Goal: Task Accomplishment & Management: Use online tool/utility

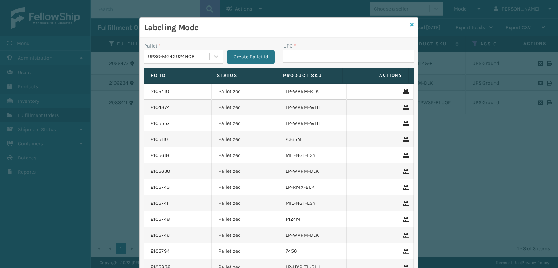
click at [410, 28] on link at bounding box center [412, 25] width 4 height 8
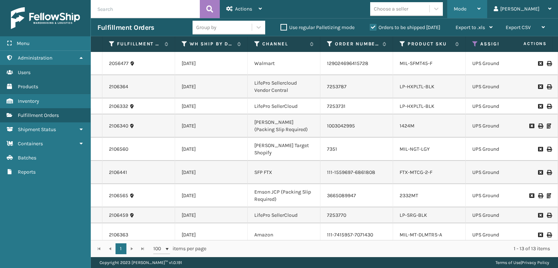
click at [466, 9] on span "Mode" at bounding box center [459, 9] width 13 height 6
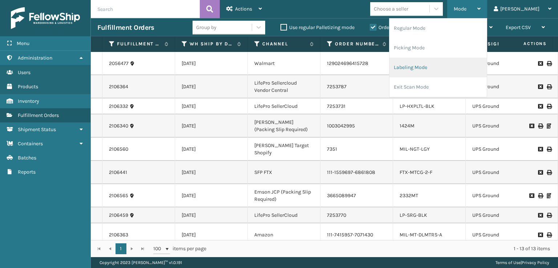
click at [427, 69] on li "Labeling Mode" at bounding box center [437, 68] width 97 height 20
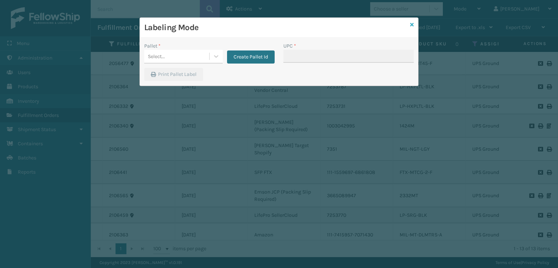
click at [412, 25] on icon at bounding box center [412, 24] width 4 height 5
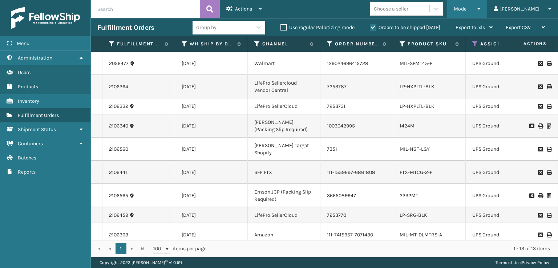
click at [483, 12] on div "Mode Regular Mode Picking Mode Labeling Mode Exit Scan Mode" at bounding box center [467, 9] width 40 height 18
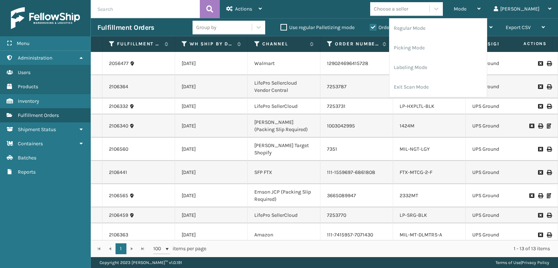
click at [350, 18] on div "Mode Regular Mode Picking Mode Labeling Mode Exit Scan Mode Choose a seller [PE…" at bounding box center [412, 9] width 289 height 18
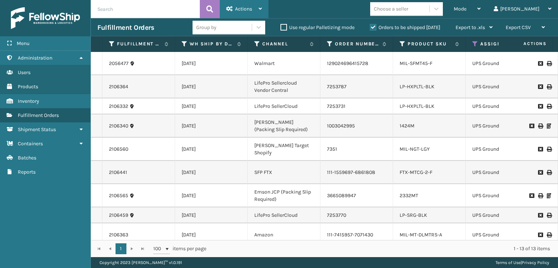
click at [253, 8] on div "Actions" at bounding box center [244, 9] width 36 height 18
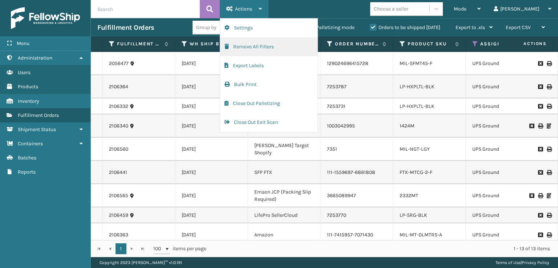
click at [238, 48] on button "Remove All Filters" at bounding box center [268, 46] width 97 height 19
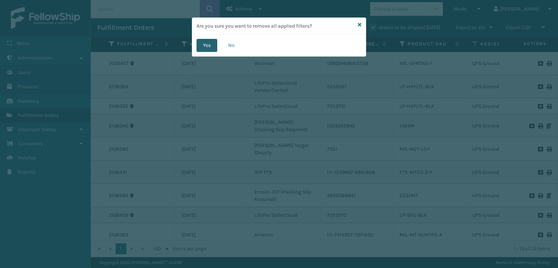
click at [207, 48] on button "Yes" at bounding box center [206, 45] width 21 height 13
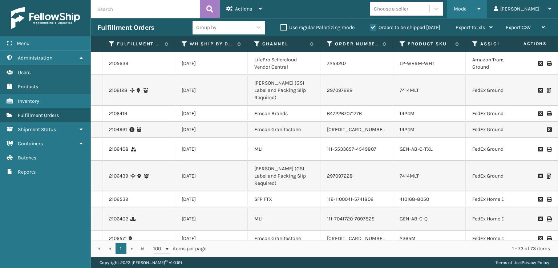
drag, startPoint x: 485, startPoint y: 13, endPoint x: 449, endPoint y: 43, distance: 47.0
click at [482, 16] on div "Mode Regular Mode Picking Mode Labeling Mode Exit Scan Mode" at bounding box center [467, 9] width 40 height 18
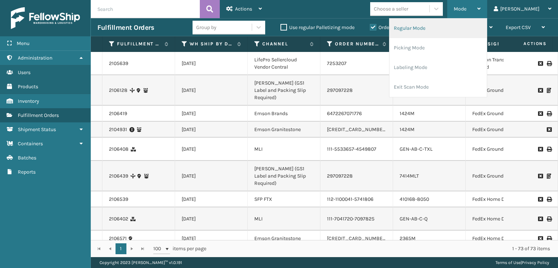
click at [427, 31] on li "Regular Mode" at bounding box center [437, 29] width 97 height 20
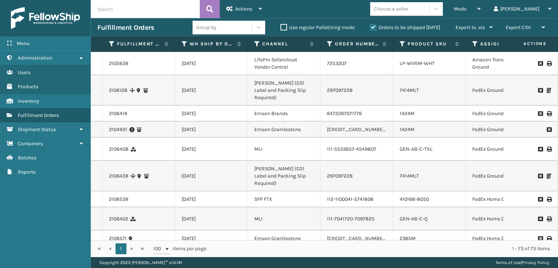
click at [476, 46] on icon at bounding box center [475, 44] width 6 height 7
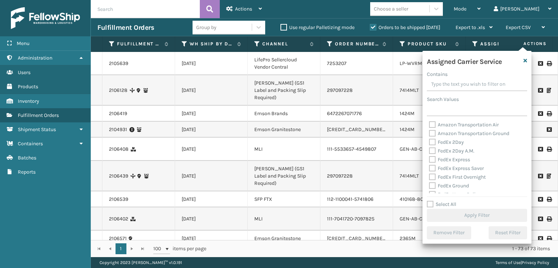
click at [428, 139] on div "Amazon Transportation Air Amazon Transportation Ground FedEx 2Day FedEx 2Day A.…" at bounding box center [477, 157] width 100 height 73
click at [433, 143] on label "FedEx 2Day" at bounding box center [446, 142] width 35 height 6
click at [429, 143] on input "FedEx 2Day" at bounding box center [429, 140] width 0 height 5
checkbox input "true"
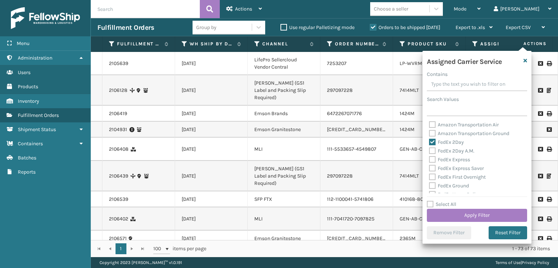
click at [432, 155] on div "FedEx 2Day A.M." at bounding box center [477, 151] width 96 height 9
click at [430, 150] on label "FedEx 2Day A.M." at bounding box center [451, 151] width 45 height 6
click at [429, 150] on input "FedEx 2Day A.M." at bounding box center [429, 149] width 0 height 5
checkbox input "true"
click at [430, 160] on label "FedEx Express" at bounding box center [449, 159] width 41 height 6
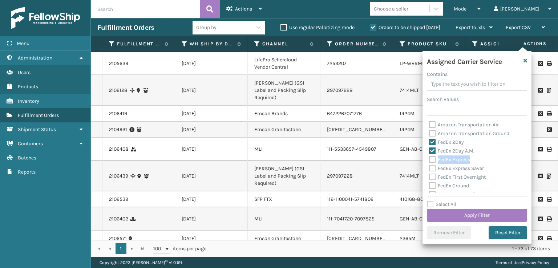
click at [430, 160] on label "FedEx Express" at bounding box center [449, 159] width 41 height 6
click at [429, 160] on input "FedEx Express" at bounding box center [429, 157] width 0 height 5
checkbox input "true"
click at [430, 169] on label "FedEx Express Saver" at bounding box center [456, 168] width 55 height 6
click at [429, 169] on input "FedEx Express Saver" at bounding box center [429, 166] width 0 height 5
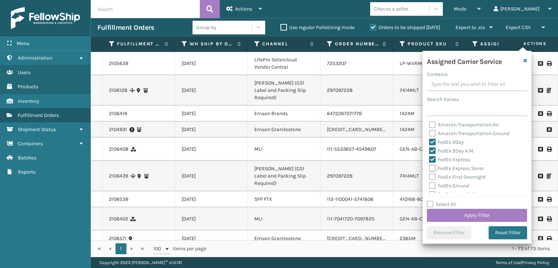
checkbox input "true"
click at [431, 179] on label "FedEx First Overnight" at bounding box center [457, 177] width 57 height 6
click at [429, 178] on input "FedEx First Overnight" at bounding box center [429, 175] width 0 height 5
checkbox input "true"
click at [430, 186] on label "FedEx Ground" at bounding box center [449, 186] width 40 height 6
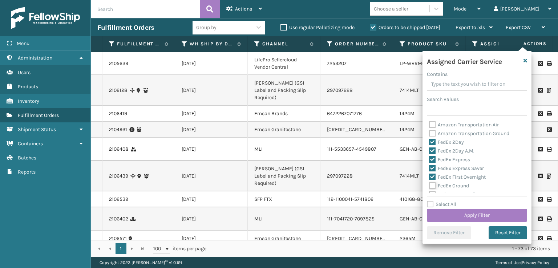
click at [429, 186] on input "FedEx Ground" at bounding box center [429, 184] width 0 height 5
checkbox input "true"
click at [432, 174] on label "FedEx SmartPost" at bounding box center [453, 175] width 48 height 6
click at [429, 174] on input "FedEx SmartPost" at bounding box center [429, 173] width 0 height 5
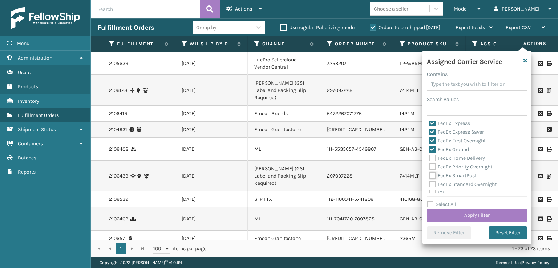
checkbox input "true"
click at [432, 166] on label "FedEx Priority Overnight" at bounding box center [460, 167] width 63 height 6
click at [429, 166] on input "FedEx Priority Overnight" at bounding box center [429, 165] width 0 height 5
checkbox input "true"
click at [432, 162] on div "FedEx Home Delivery" at bounding box center [477, 158] width 96 height 9
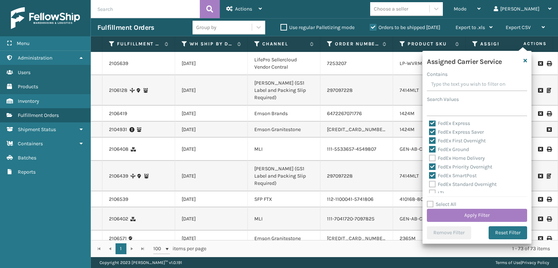
click at [432, 161] on label "FedEx Home Delivery" at bounding box center [457, 158] width 56 height 6
click at [429, 159] on input "FedEx Home Delivery" at bounding box center [429, 156] width 0 height 5
checkbox input "true"
click at [432, 182] on label "FedEx Standard Overnight" at bounding box center [463, 184] width 68 height 6
click at [429, 182] on input "FedEx Standard Overnight" at bounding box center [429, 182] width 0 height 5
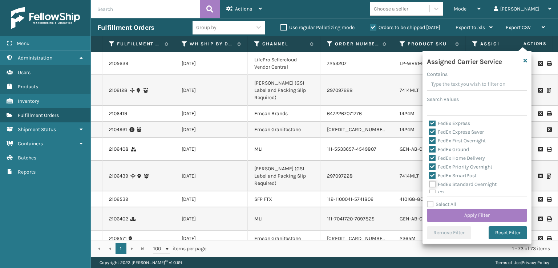
checkbox input "true"
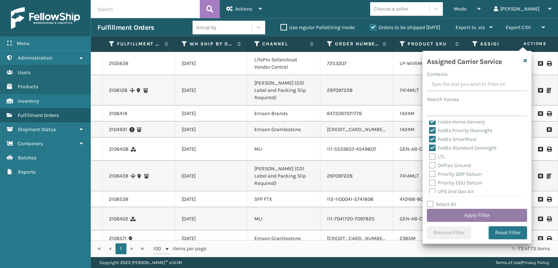
click at [451, 211] on button "Apply Filter" at bounding box center [477, 215] width 100 height 13
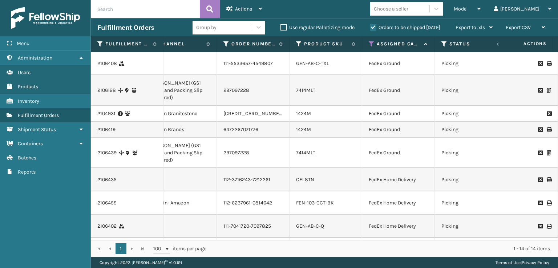
scroll to position [0, 104]
click at [443, 45] on icon at bounding box center [443, 44] width 6 height 7
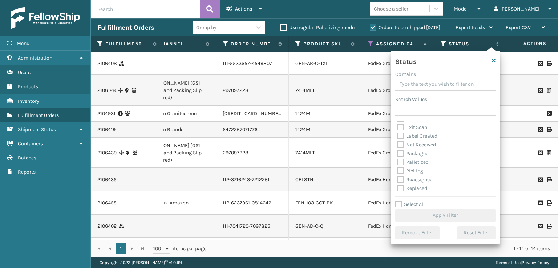
scroll to position [36, 0]
click at [398, 159] on label "Picking" at bounding box center [410, 158] width 26 height 6
click at [398, 159] on input "Picking" at bounding box center [397, 156] width 0 height 5
checkbox input "true"
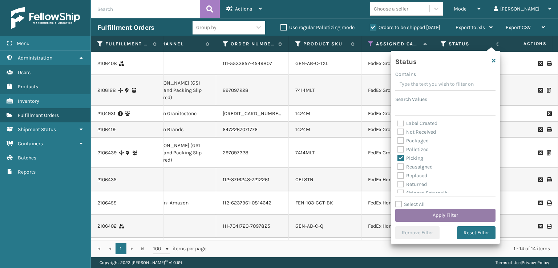
click at [413, 216] on button "Apply Filter" at bounding box center [445, 215] width 100 height 13
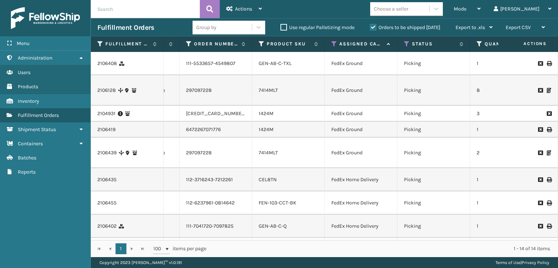
scroll to position [0, 0]
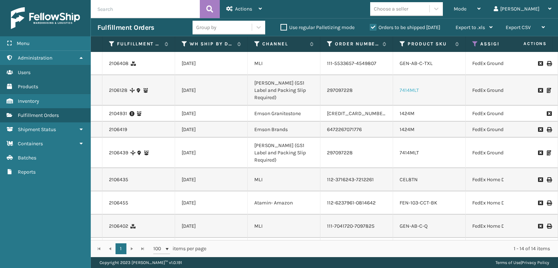
click at [403, 93] on link "7414MLT" at bounding box center [408, 90] width 19 height 6
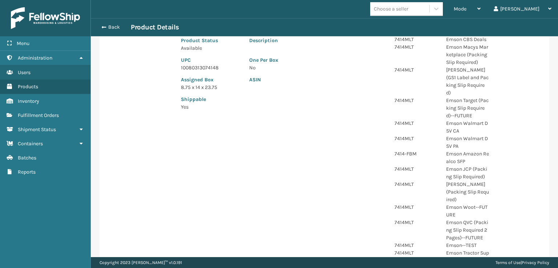
scroll to position [36, 0]
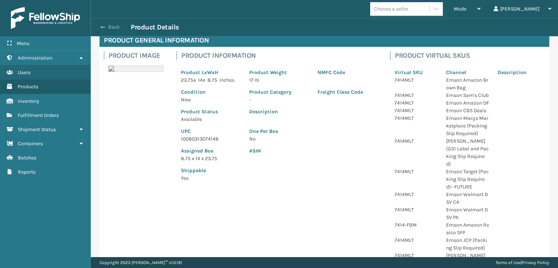
click at [102, 27] on span "button" at bounding box center [103, 27] width 4 height 5
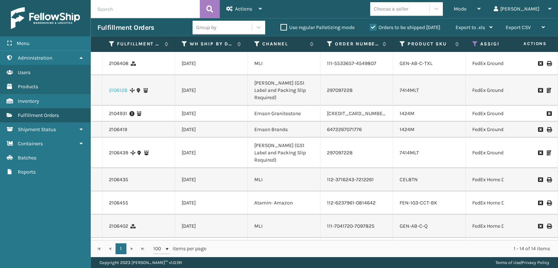
click at [126, 94] on link "2106128" at bounding box center [118, 90] width 19 height 7
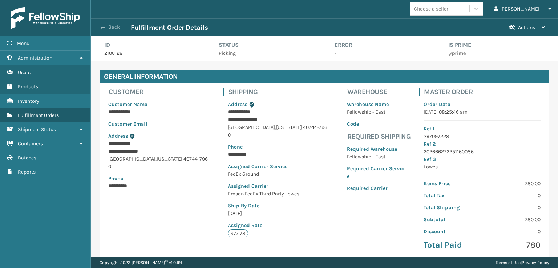
click at [103, 25] on span "button" at bounding box center [103, 27] width 4 height 5
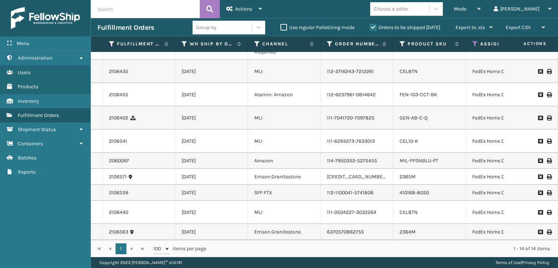
scroll to position [150, 0]
click at [480, 12] on div "Mode" at bounding box center [466, 9] width 27 height 18
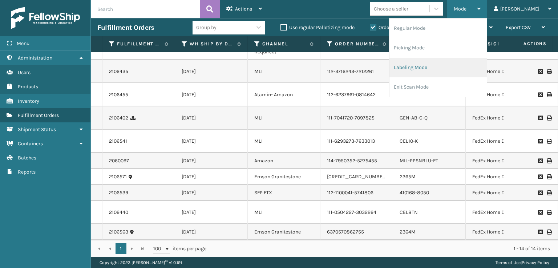
click at [436, 73] on li "Labeling Mode" at bounding box center [437, 68] width 97 height 20
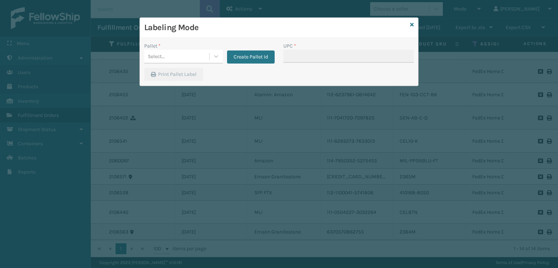
drag, startPoint x: 199, startPoint y: 64, endPoint x: 203, endPoint y: 67, distance: 4.9
click at [199, 63] on div "Pallet * Select... Create Pallet Id" at bounding box center [209, 55] width 139 height 26
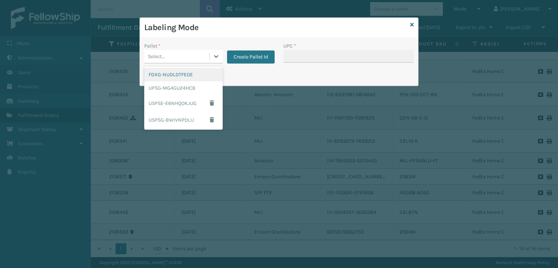
click at [170, 56] on div "Select..." at bounding box center [176, 56] width 65 height 12
click at [170, 73] on div "FDXG-NUDLDTFEOE" at bounding box center [183, 74] width 78 height 13
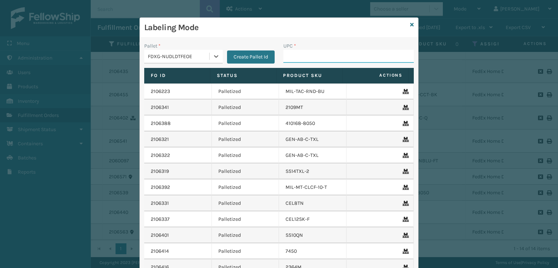
click at [297, 58] on input "UPC *" at bounding box center [348, 56] width 130 height 13
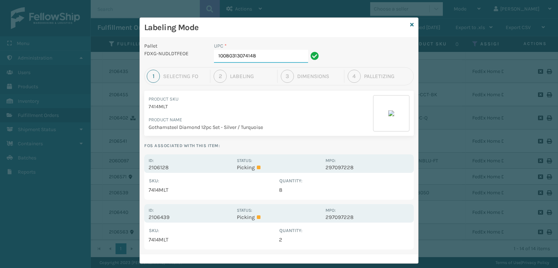
click at [264, 57] on input "10080313074148" at bounding box center [261, 56] width 94 height 13
drag, startPoint x: 249, startPoint y: 155, endPoint x: 247, endPoint y: 159, distance: 4.1
click at [248, 156] on div "Id: 2106128 Status: Picking MPO: 297097228" at bounding box center [278, 163] width 269 height 19
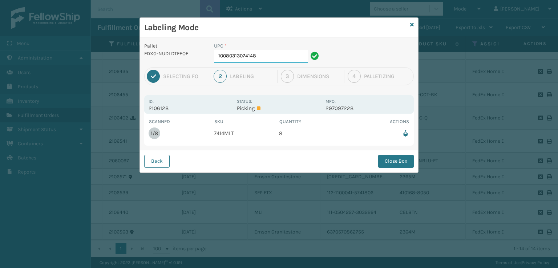
click at [267, 57] on input "10080313074148" at bounding box center [261, 56] width 94 height 13
click at [404, 160] on button "Close Box" at bounding box center [396, 161] width 36 height 13
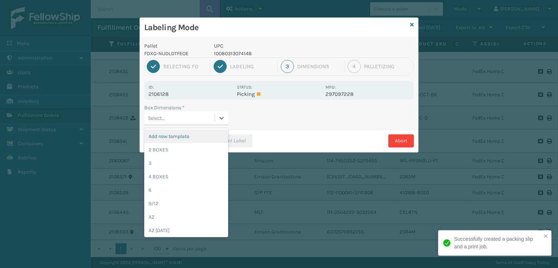
click at [205, 122] on div "Select..." at bounding box center [179, 118] width 70 height 12
click at [171, 116] on div "Select..." at bounding box center [179, 118] width 70 height 12
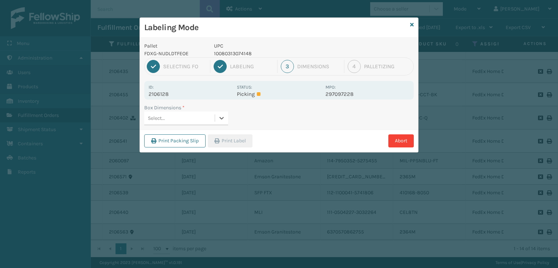
type input "8"
click at [220, 118] on icon at bounding box center [221, 117] width 7 height 7
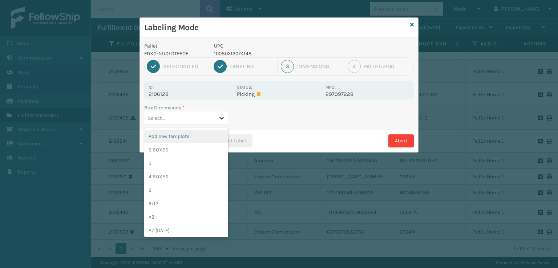
click at [222, 117] on icon at bounding box center [221, 117] width 7 height 7
click at [200, 135] on div "Add new template" at bounding box center [186, 136] width 84 height 13
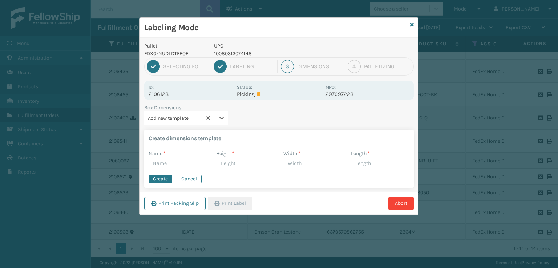
click at [227, 166] on input "Height *" at bounding box center [245, 163] width 59 height 13
type input "8"
click at [301, 164] on input "Width *" at bounding box center [312, 163] width 59 height 13
type input "8"
click at [365, 163] on input "Length *" at bounding box center [380, 163] width 59 height 13
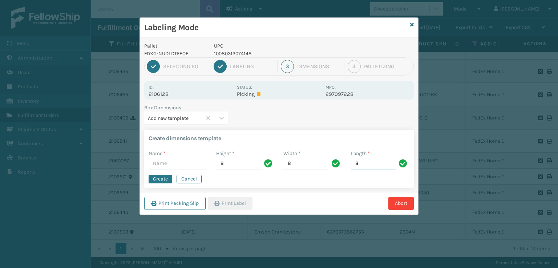
type input "8"
click at [223, 195] on div "Print Packing Slip Print Label Abort" at bounding box center [279, 203] width 278 height 22
click at [187, 181] on button "Cancel" at bounding box center [188, 179] width 25 height 9
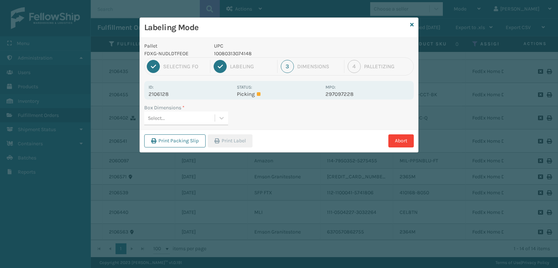
click at [173, 120] on div "Select..." at bounding box center [179, 118] width 70 height 12
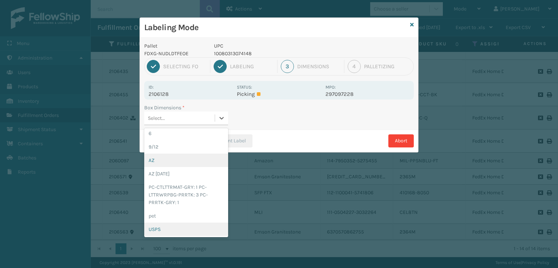
scroll to position [0, 0]
click at [222, 167] on div "3" at bounding box center [186, 162] width 84 height 13
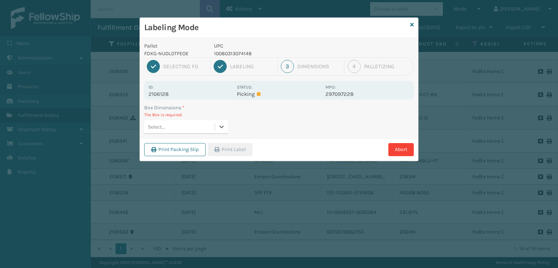
click at [173, 126] on div "Select..." at bounding box center [179, 127] width 70 height 12
click at [263, 122] on div "Box Dimensions * The Box is required. Select..." at bounding box center [279, 121] width 278 height 34
click at [217, 126] on div at bounding box center [221, 126] width 13 height 13
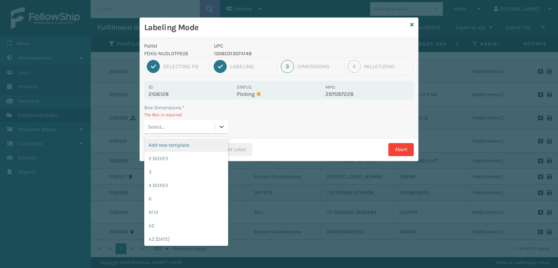
click at [210, 142] on div "Add new template" at bounding box center [186, 144] width 84 height 13
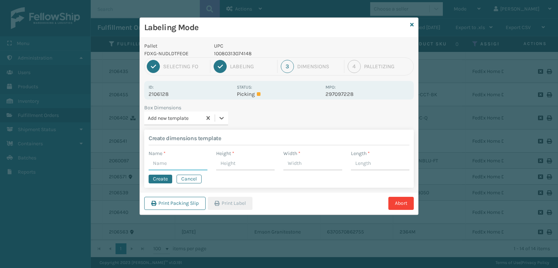
click at [193, 166] on input "Name *" at bounding box center [178, 163] width 59 height 13
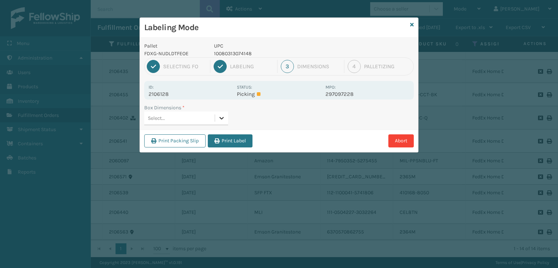
click at [222, 118] on icon at bounding box center [222, 118] width 4 height 3
click at [179, 122] on div "Select..." at bounding box center [179, 118] width 70 height 12
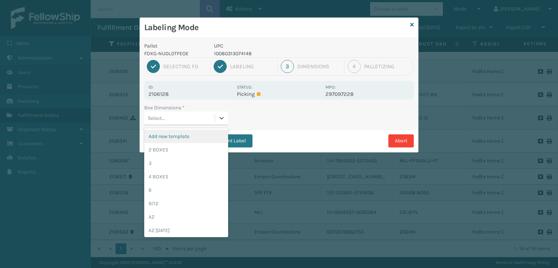
click at [179, 135] on div "Add new template" at bounding box center [186, 136] width 84 height 13
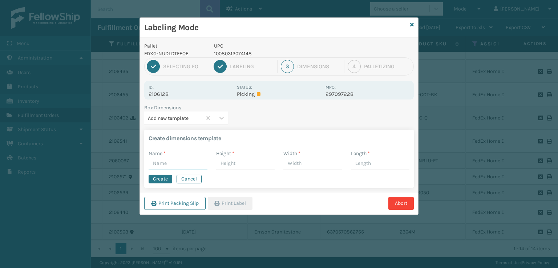
click at [173, 163] on input "Name *" at bounding box center [178, 163] width 59 height 13
type input "8 CASES"
click at [245, 159] on input "Height *" at bounding box center [245, 163] width 59 height 13
click at [254, 162] on input "Height *" at bounding box center [245, 163] width 59 height 13
type input "8"
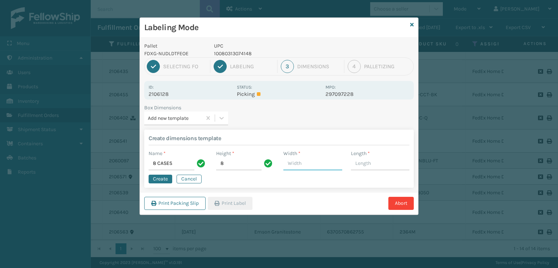
click at [303, 158] on input "Width *" at bounding box center [312, 163] width 59 height 13
type input "8"
click at [367, 150] on label "Length *" at bounding box center [360, 154] width 19 height 8
click at [367, 157] on input "Length *" at bounding box center [380, 163] width 59 height 13
click at [373, 166] on input "Length *" at bounding box center [380, 163] width 59 height 13
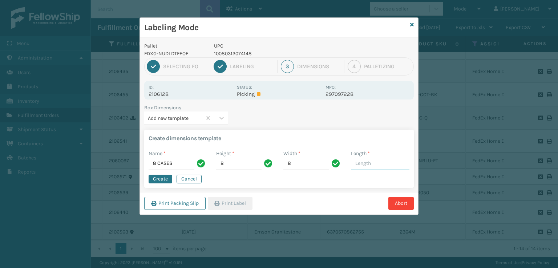
type input "8"
click at [166, 179] on button "Create" at bounding box center [161, 179] width 24 height 9
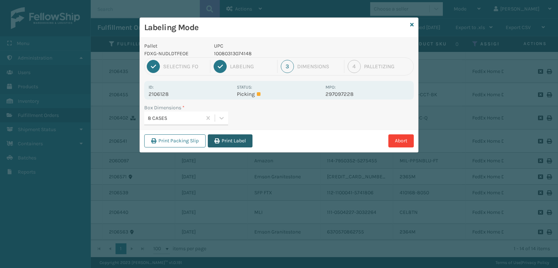
click at [232, 142] on button "Print Label" at bounding box center [230, 140] width 45 height 13
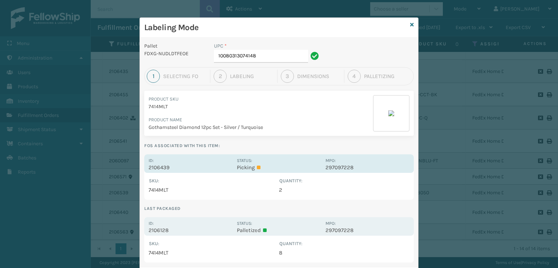
drag, startPoint x: 373, startPoint y: 195, endPoint x: 261, endPoint y: 165, distance: 116.5
click at [261, 165] on p "Picking" at bounding box center [279, 167] width 84 height 7
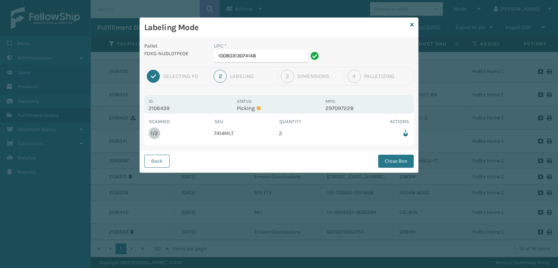
click at [233, 138] on td "7414MLT" at bounding box center [246, 133] width 65 height 16
click at [255, 104] on div "Status: Picking" at bounding box center [279, 104] width 84 height 14
click at [237, 106] on p "Picking" at bounding box center [279, 108] width 84 height 7
click at [159, 109] on p "2106439" at bounding box center [191, 108] width 84 height 7
click at [259, 60] on input "10080313074148" at bounding box center [261, 56] width 94 height 13
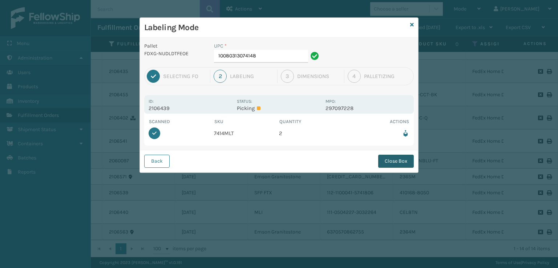
click at [391, 161] on button "Close Box" at bounding box center [396, 161] width 36 height 13
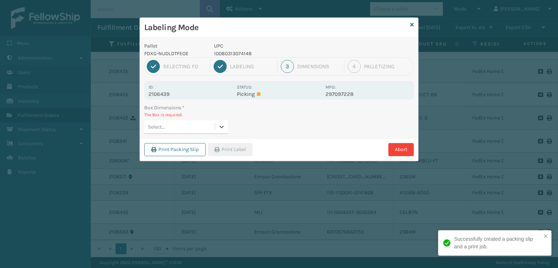
click at [185, 126] on div "Select..." at bounding box center [179, 127] width 70 height 12
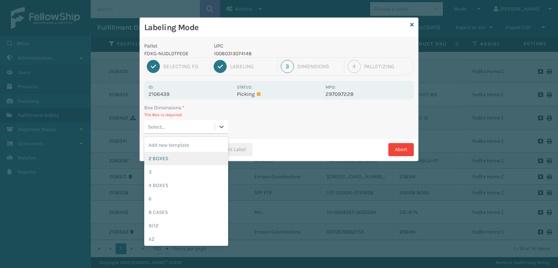
click at [152, 160] on div "2 BOXES" at bounding box center [186, 158] width 84 height 13
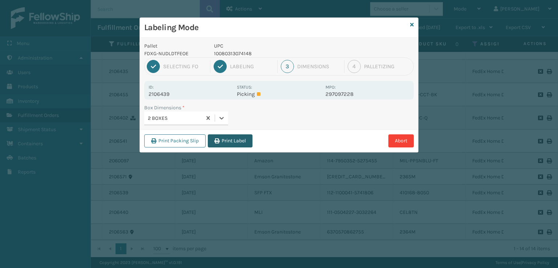
click at [223, 140] on button "Print Label" at bounding box center [230, 140] width 45 height 13
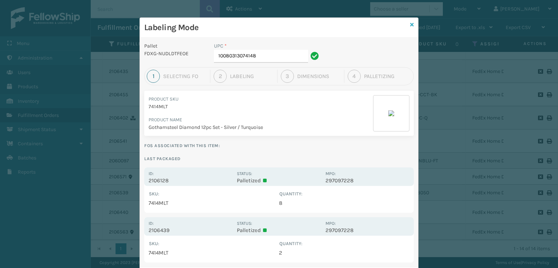
click at [410, 25] on icon at bounding box center [412, 24] width 4 height 5
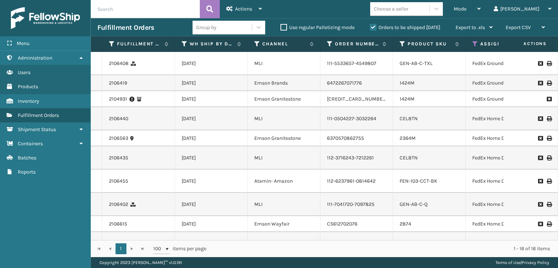
click at [447, 8] on div "Choose a seller" at bounding box center [408, 9] width 77 height 14
drag, startPoint x: 499, startPoint y: 6, endPoint x: 485, endPoint y: 39, distance: 36.4
click at [480, 8] on div "Mode" at bounding box center [466, 9] width 27 height 18
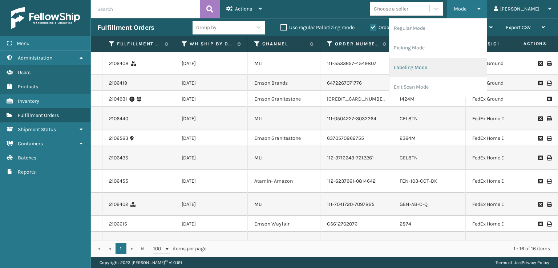
click at [450, 65] on li "Labeling Mode" at bounding box center [437, 68] width 97 height 20
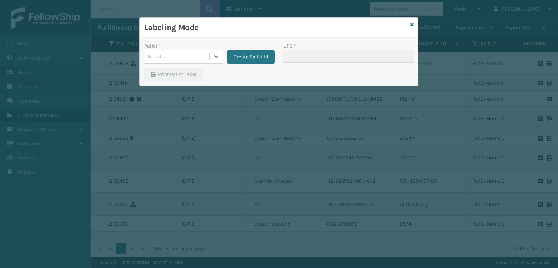
click at [196, 61] on div "Select..." at bounding box center [176, 56] width 65 height 12
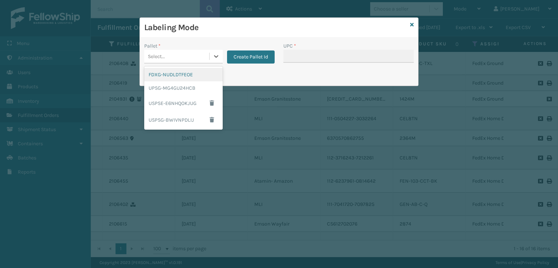
click at [191, 78] on div "FDXG-NUDLDTFEOE" at bounding box center [183, 74] width 78 height 13
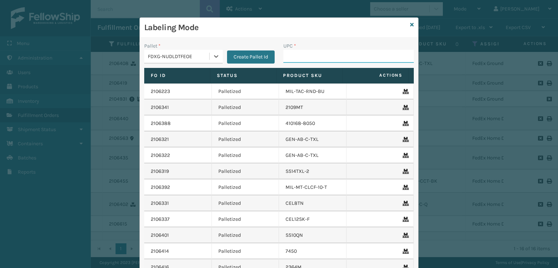
click at [288, 60] on input "UPC *" at bounding box center [348, 56] width 130 height 13
click at [410, 27] on icon at bounding box center [412, 24] width 4 height 5
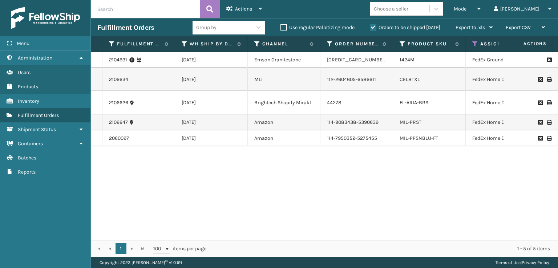
click at [206, 75] on td "[DATE]" at bounding box center [211, 79] width 73 height 23
click at [189, 85] on td "[DATE]" at bounding box center [211, 79] width 73 height 23
click at [125, 82] on link "2106634" at bounding box center [118, 79] width 19 height 7
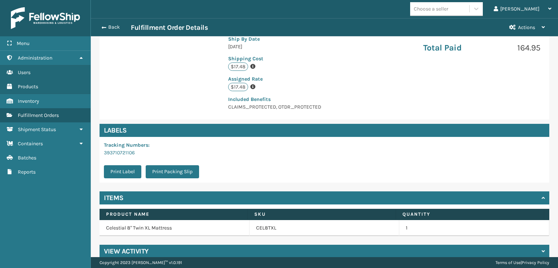
scroll to position [176, 0]
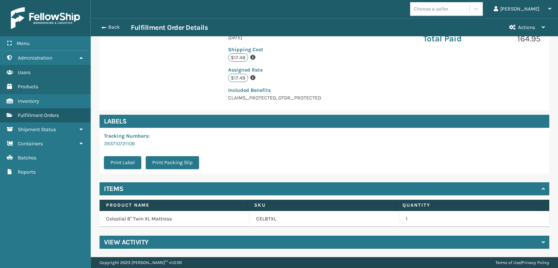
click at [123, 239] on h4 "View Activity" at bounding box center [126, 242] width 45 height 9
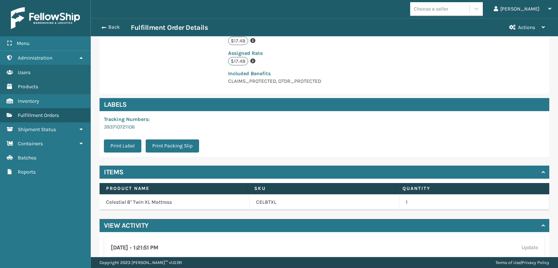
scroll to position [186, 0]
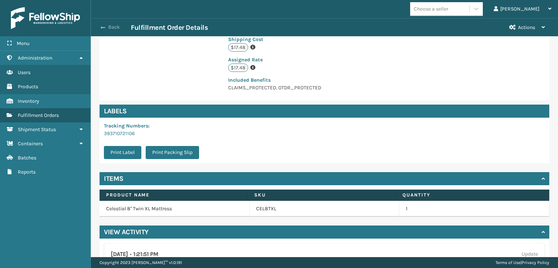
click at [103, 25] on span "button" at bounding box center [103, 27] width 4 height 5
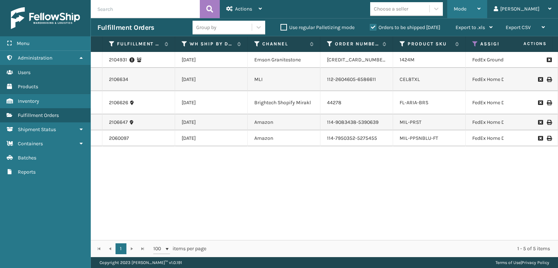
click at [466, 7] on span "Mode" at bounding box center [459, 9] width 13 height 6
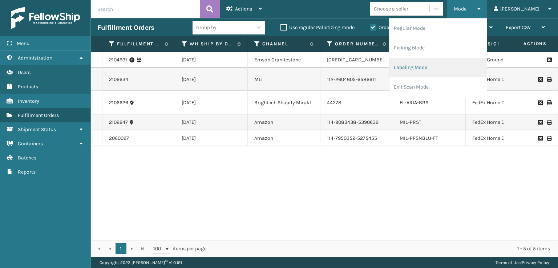
click at [433, 71] on li "Labeling Mode" at bounding box center [437, 68] width 97 height 20
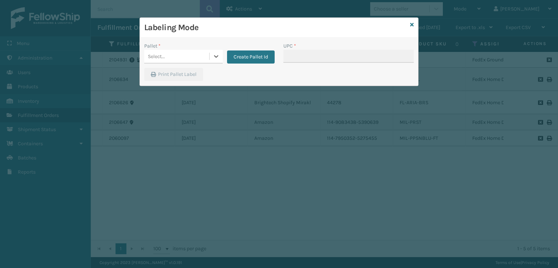
click at [190, 60] on div "Select..." at bounding box center [176, 56] width 65 height 12
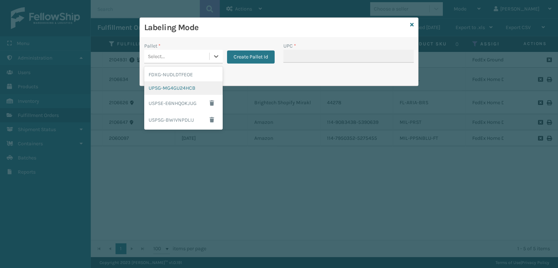
click at [167, 90] on div "UPSG-MG4GU24HCB" at bounding box center [183, 87] width 78 height 13
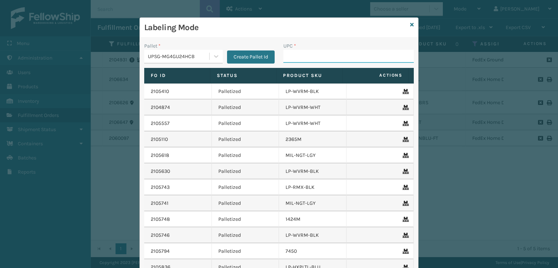
click at [312, 59] on input "UPC *" at bounding box center [348, 56] width 130 height 13
type input "840985124038"
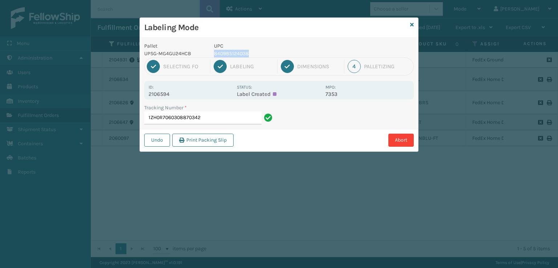
drag, startPoint x: 255, startPoint y: 52, endPoint x: 215, endPoint y: 54, distance: 40.0
click at [215, 54] on p "840985124038" at bounding box center [267, 54] width 107 height 8
copy p "840985124038"
click at [225, 115] on input "1ZH0R7060308870342" at bounding box center [202, 117] width 117 height 13
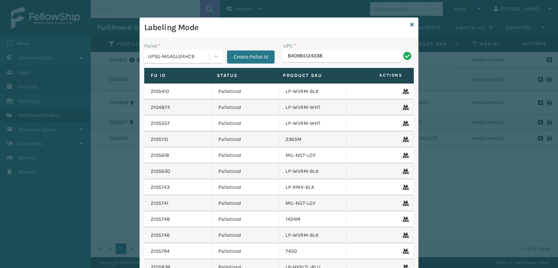
type input "840985124038"
drag, startPoint x: 297, startPoint y: 106, endPoint x: 326, endPoint y: 58, distance: 56.0
click at [325, 59] on input "UPC *" at bounding box center [348, 56] width 130 height 13
type input "8428931"
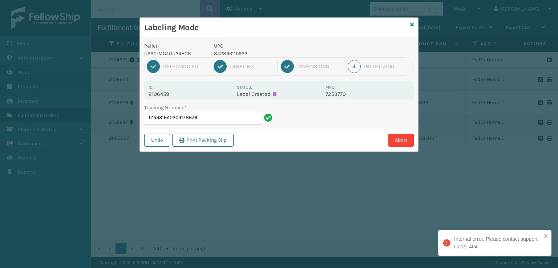
type input "1Z59316A0304178676"
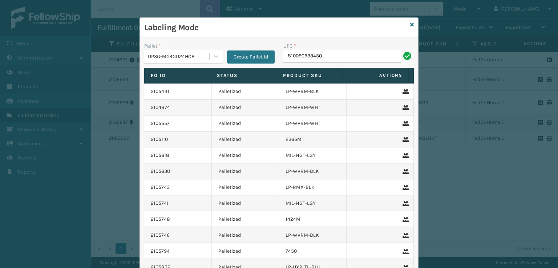
type input "810090933450"
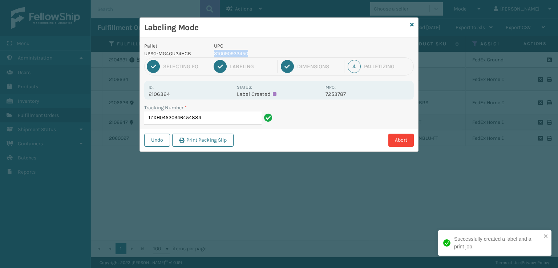
drag, startPoint x: 266, startPoint y: 54, endPoint x: 213, endPoint y: 53, distance: 52.3
click at [214, 53] on p "810090933450" at bounding box center [267, 54] width 107 height 8
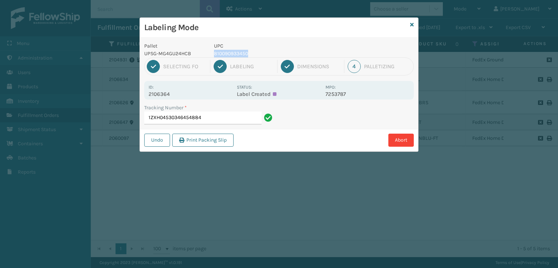
copy p "810090933450"
click at [220, 119] on input "1ZXH04530346454884" at bounding box center [202, 117] width 117 height 13
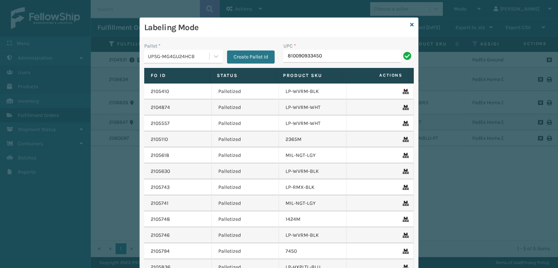
type input "810090933450"
click at [405, 25] on div "Labeling Mode" at bounding box center [279, 28] width 278 height 20
click at [410, 24] on icon at bounding box center [412, 24] width 4 height 5
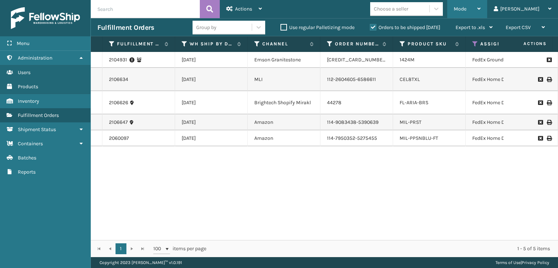
click at [466, 11] on span "Mode" at bounding box center [459, 9] width 13 height 6
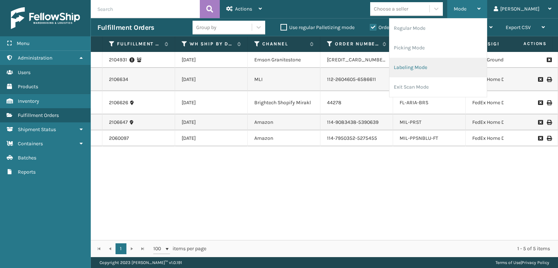
click at [445, 69] on li "Labeling Mode" at bounding box center [437, 68] width 97 height 20
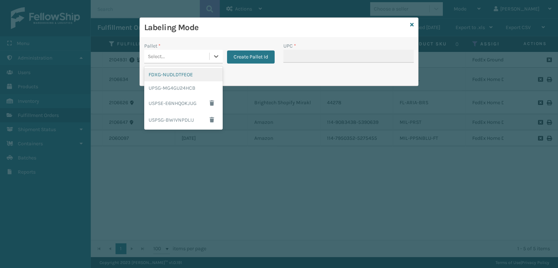
click at [172, 53] on div "Select..." at bounding box center [176, 56] width 65 height 12
click at [168, 71] on div "FDXG-NUDLDTFEOE" at bounding box center [183, 74] width 78 height 13
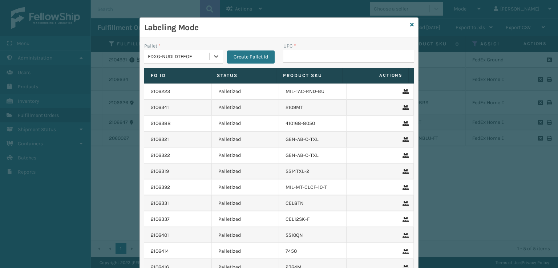
type input "810081962810"
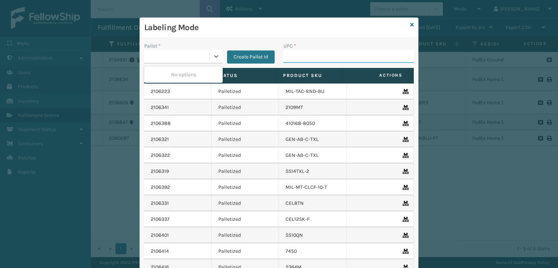
click at [317, 57] on input "UPC *" at bounding box center [348, 56] width 130 height 13
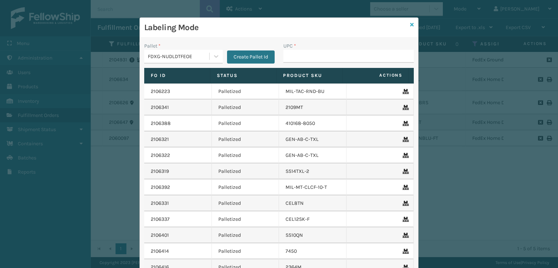
click at [410, 24] on icon at bounding box center [412, 24] width 4 height 5
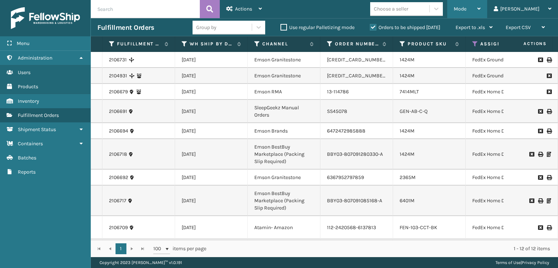
click at [466, 11] on span "Mode" at bounding box center [459, 9] width 13 height 6
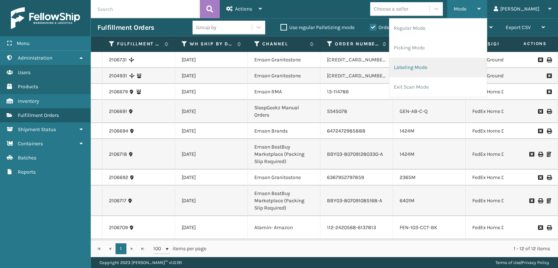
click at [426, 68] on li "Labeling Mode" at bounding box center [437, 68] width 97 height 20
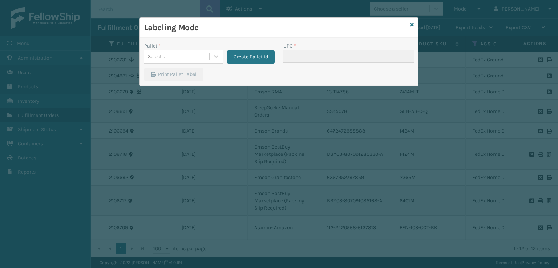
click at [164, 66] on div "Pallet * Select... Create Pallet Id" at bounding box center [209, 55] width 139 height 26
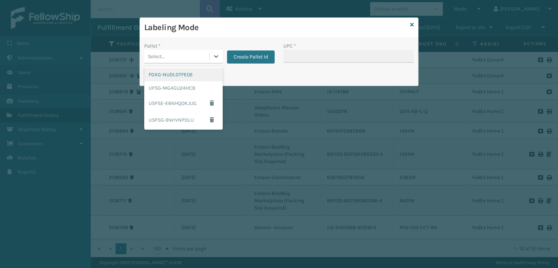
click at [168, 57] on div "Select..." at bounding box center [176, 56] width 65 height 12
click at [170, 78] on div "FDXG-NUDLDTFEOE" at bounding box center [183, 74] width 78 height 13
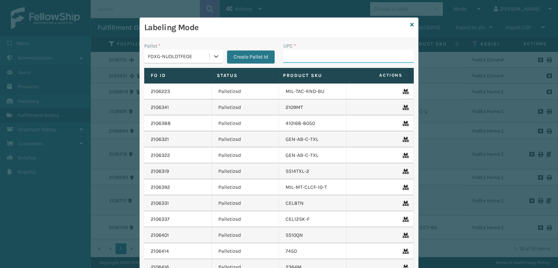
click at [286, 58] on input "UPC *" at bounding box center [348, 56] width 130 height 13
click at [305, 55] on input "UPC *" at bounding box center [348, 56] width 130 height 13
type input "10080313074148"
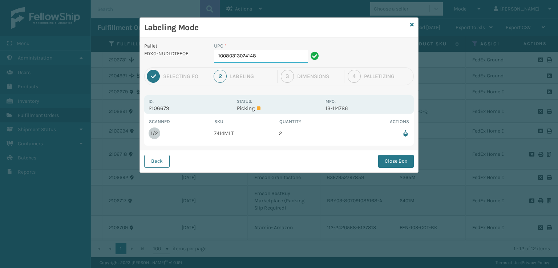
click at [266, 57] on input "10080313074148" at bounding box center [261, 56] width 94 height 13
click at [382, 162] on button "Close Box" at bounding box center [396, 161] width 36 height 13
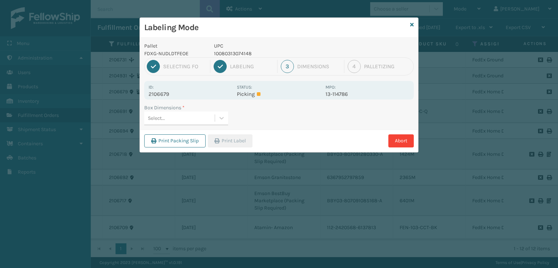
click at [190, 118] on div "Select..." at bounding box center [179, 118] width 70 height 12
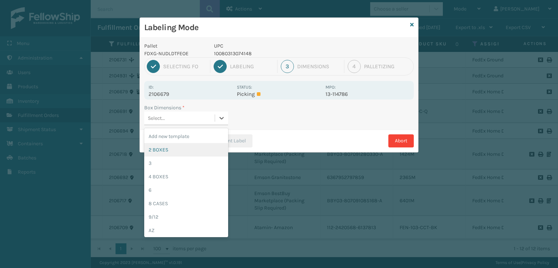
click at [163, 147] on div "2 BOXES" at bounding box center [186, 149] width 84 height 13
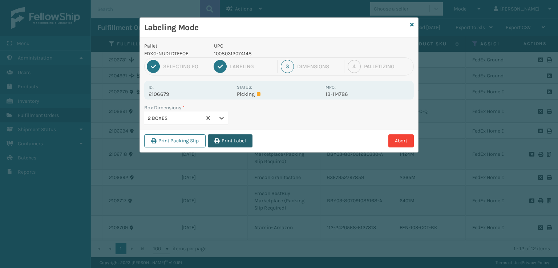
click at [227, 143] on button "Print Label" at bounding box center [230, 140] width 45 height 13
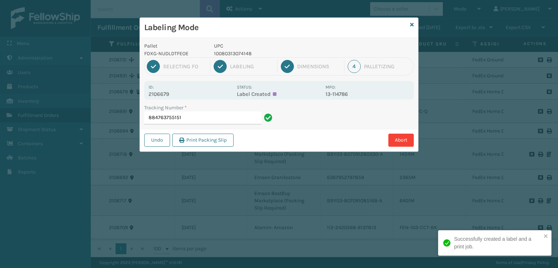
click at [237, 117] on input "884763755151" at bounding box center [202, 117] width 117 height 13
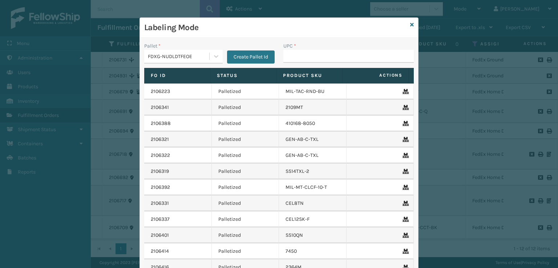
click at [178, 58] on div "FDXG-NUDLDTFEOE" at bounding box center [179, 57] width 62 height 8
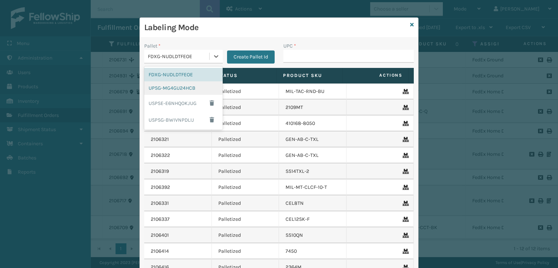
click at [166, 85] on div "UPSG-MG4GU24HCB" at bounding box center [183, 87] width 78 height 13
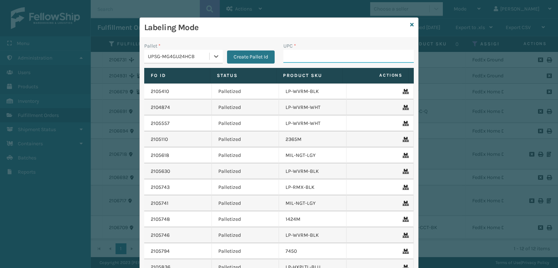
click at [301, 57] on input "UPC *" at bounding box center [348, 56] width 130 height 13
click at [410, 25] on icon at bounding box center [412, 24] width 4 height 5
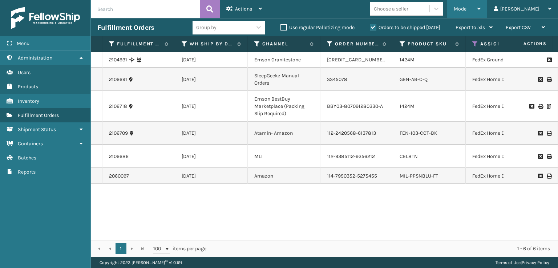
click at [480, 12] on div "Mode" at bounding box center [466, 9] width 27 height 18
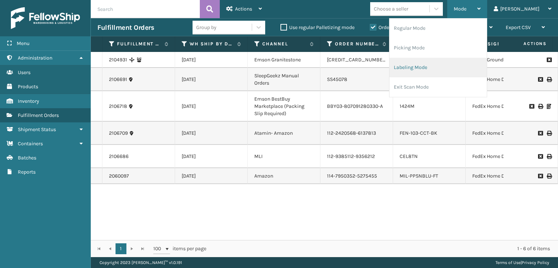
click at [432, 65] on li "Labeling Mode" at bounding box center [437, 68] width 97 height 20
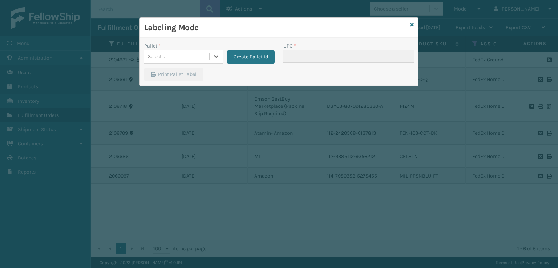
click at [186, 53] on div "Select..." at bounding box center [176, 56] width 65 height 12
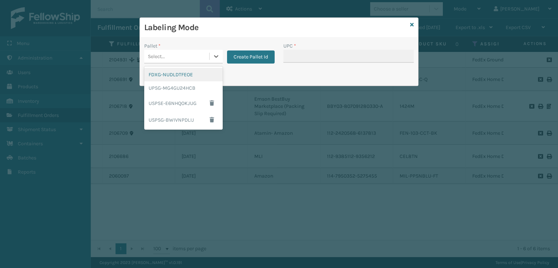
click at [166, 79] on div "FDXG-NUDLDTFEOE" at bounding box center [183, 74] width 78 height 13
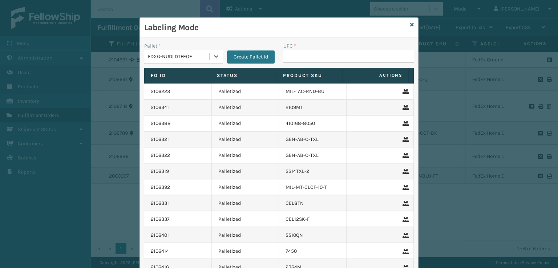
type input "810081962797"
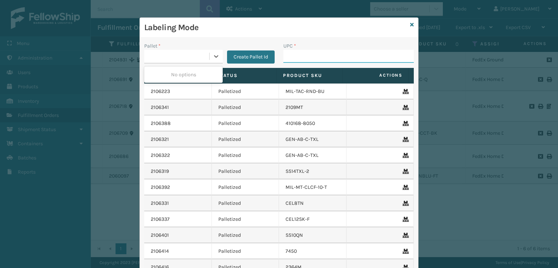
click at [340, 53] on input "UPC *" at bounding box center [348, 56] width 130 height 13
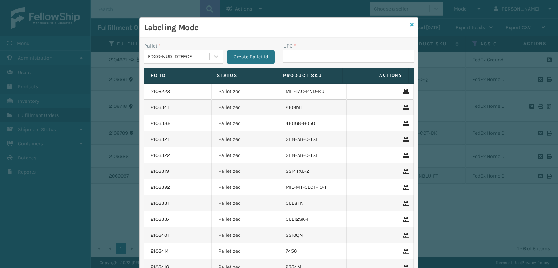
click at [410, 25] on icon at bounding box center [412, 24] width 4 height 5
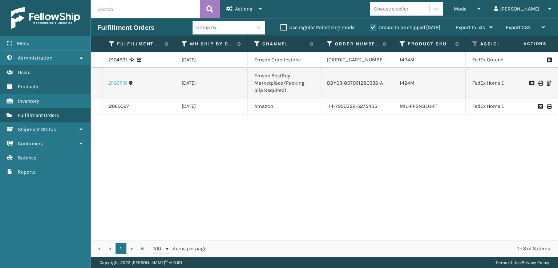
click at [120, 82] on link "2106718" at bounding box center [118, 83] width 18 height 7
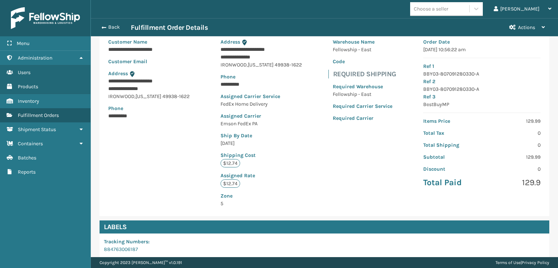
scroll to position [168, 0]
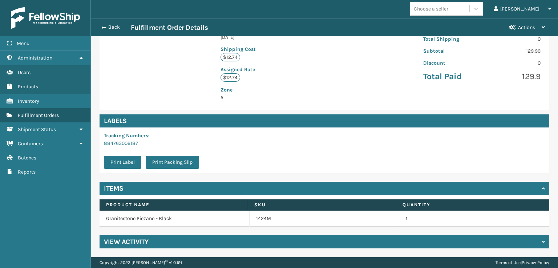
click at [119, 240] on h4 "View Activity" at bounding box center [126, 241] width 45 height 9
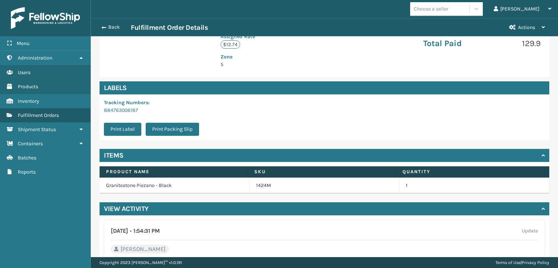
scroll to position [314, 0]
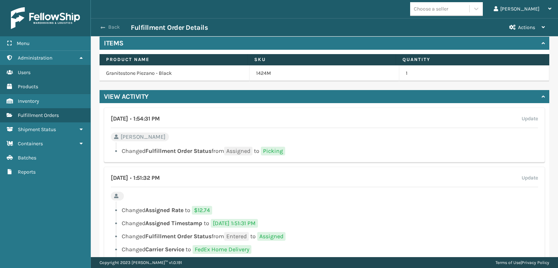
click at [105, 28] on span "button" at bounding box center [103, 27] width 4 height 5
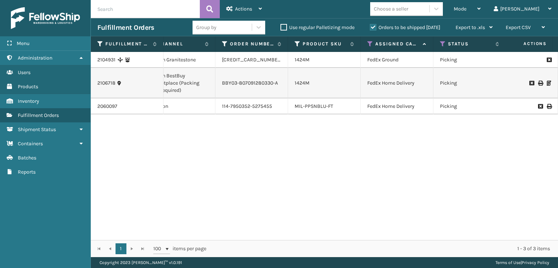
scroll to position [0, 112]
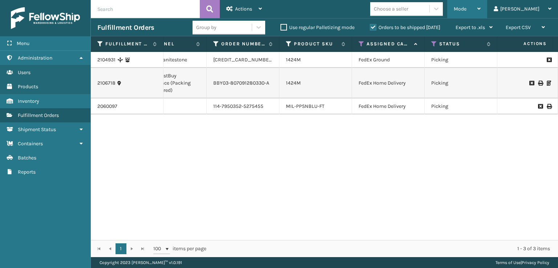
click at [483, 9] on div "Mode Regular Mode Picking Mode Labeling Mode Exit Scan Mode" at bounding box center [467, 9] width 40 height 18
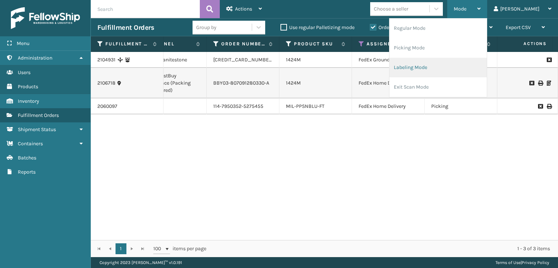
click at [431, 65] on li "Labeling Mode" at bounding box center [437, 68] width 97 height 20
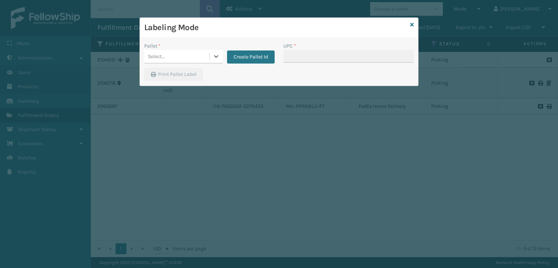
click at [188, 52] on div "Select..." at bounding box center [176, 56] width 65 height 12
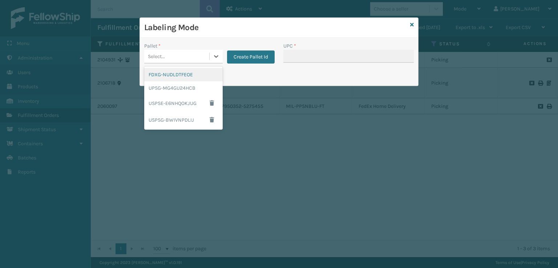
click at [179, 74] on div "FDXG-NUDLDTFEOE" at bounding box center [183, 74] width 78 height 13
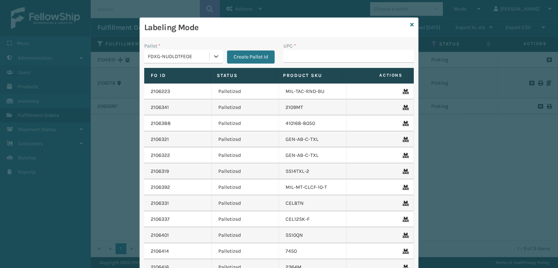
type input "080313014246"
click at [338, 51] on input "UPC *" at bounding box center [348, 56] width 130 height 13
click at [410, 25] on icon at bounding box center [412, 24] width 4 height 5
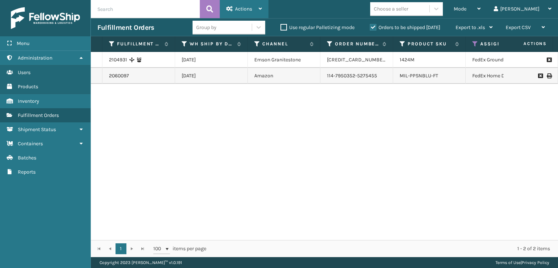
click at [231, 9] on icon at bounding box center [229, 8] width 7 height 5
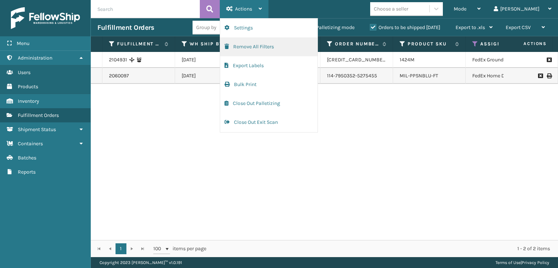
click at [242, 46] on button "Remove All Filters" at bounding box center [268, 46] width 97 height 19
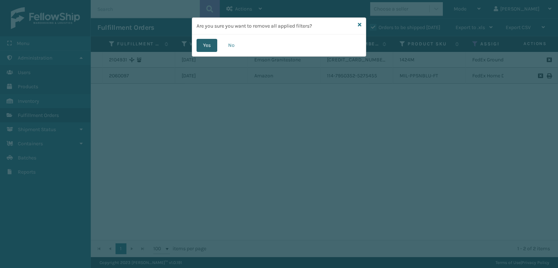
click at [205, 44] on button "Yes" at bounding box center [206, 45] width 21 height 13
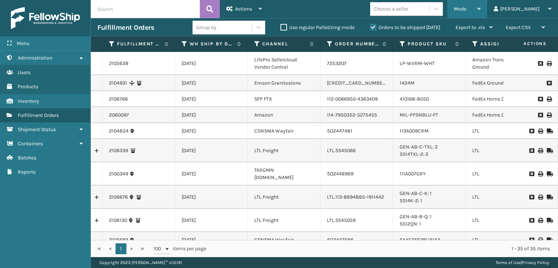
drag, startPoint x: 491, startPoint y: 8, endPoint x: 464, endPoint y: 27, distance: 33.1
click at [466, 9] on span "Mode" at bounding box center [459, 9] width 13 height 6
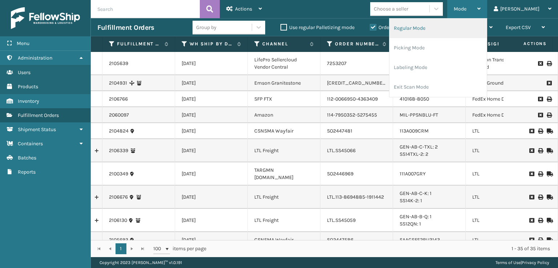
click at [431, 29] on li "Regular Mode" at bounding box center [437, 29] width 97 height 20
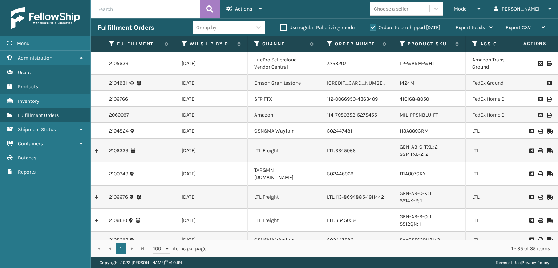
click at [472, 39] on th "Assigned Carrier Service" at bounding box center [501, 44] width 73 height 16
click at [473, 47] on icon at bounding box center [475, 44] width 6 height 7
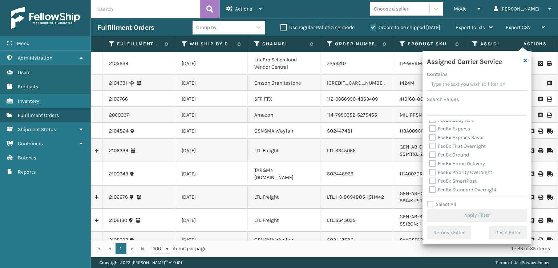
scroll to position [73, 0]
click at [432, 147] on label "FedEx Standard Overnight" at bounding box center [463, 148] width 68 height 6
click at [429, 147] on input "FedEx Standard Overnight" at bounding box center [429, 146] width 0 height 5
checkbox input "true"
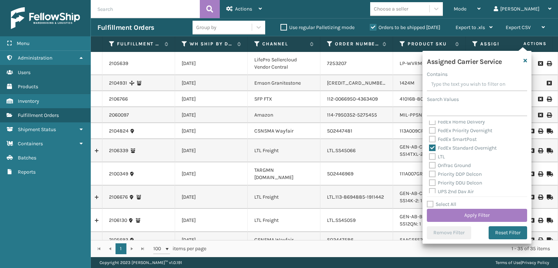
click at [432, 141] on label "FedEx SmartPost" at bounding box center [453, 139] width 48 height 6
click at [429, 140] on input "FedEx SmartPost" at bounding box center [429, 137] width 0 height 5
checkbox input "true"
click at [431, 131] on label "FedEx Priority Overnight" at bounding box center [460, 130] width 63 height 6
click at [429, 131] on input "FedEx Priority Overnight" at bounding box center [429, 128] width 0 height 5
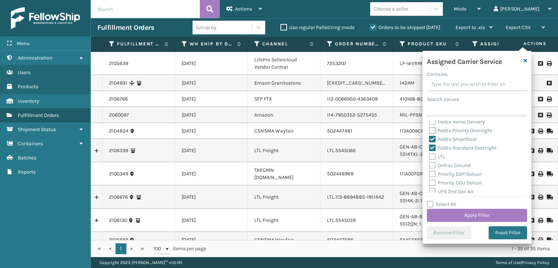
checkbox input "true"
click at [432, 123] on label "FedEx Home Delivery" at bounding box center [457, 122] width 56 height 6
click at [429, 122] on input "FedEx Home Delivery" at bounding box center [429, 120] width 0 height 5
checkbox input "true"
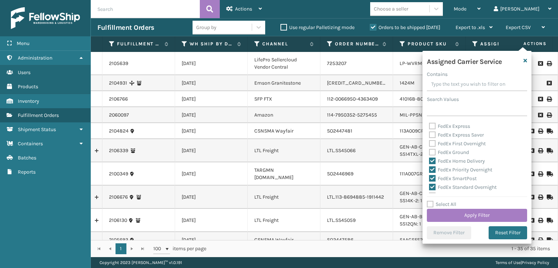
drag, startPoint x: 433, startPoint y: 156, endPoint x: 431, endPoint y: 143, distance: 12.5
click at [432, 154] on div "FedEx Ground" at bounding box center [477, 152] width 96 height 9
click at [431, 142] on label "FedEx First Overnight" at bounding box center [457, 144] width 57 height 6
click at [429, 142] on input "FedEx First Overnight" at bounding box center [429, 141] width 0 height 5
checkbox input "true"
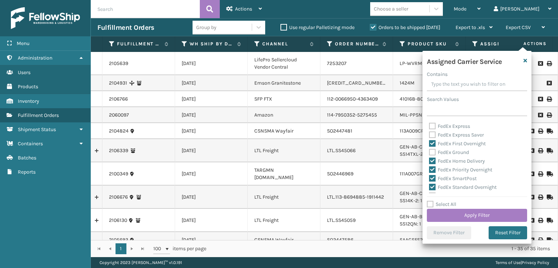
click at [430, 150] on label "FedEx Ground" at bounding box center [449, 152] width 40 height 6
click at [429, 150] on input "FedEx Ground" at bounding box center [429, 150] width 0 height 5
checkbox input "true"
click at [430, 133] on label "FedEx Express Saver" at bounding box center [456, 135] width 55 height 6
click at [429, 133] on input "FedEx Express Saver" at bounding box center [429, 133] width 0 height 5
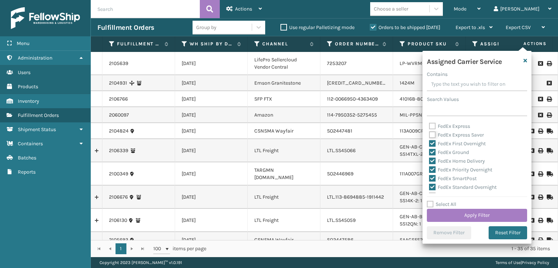
checkbox input "true"
click at [431, 128] on label "FedEx Express" at bounding box center [449, 126] width 41 height 6
click at [429, 127] on input "FedEx Express" at bounding box center [429, 124] width 0 height 5
checkbox input "true"
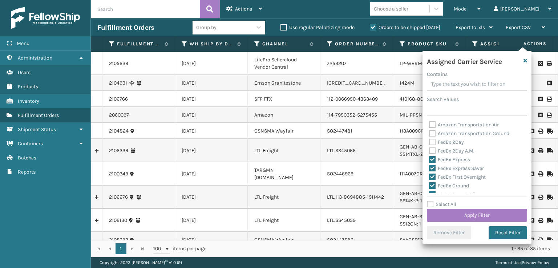
click at [428, 152] on div "Amazon Transportation Air Amazon Transportation Ground FedEx 2Day FedEx 2Day A.…" at bounding box center [477, 157] width 100 height 73
click at [431, 151] on label "FedEx 2Day A.M." at bounding box center [451, 151] width 45 height 6
click at [429, 151] on input "FedEx 2Day A.M." at bounding box center [429, 149] width 0 height 5
checkbox input "true"
click at [458, 216] on button "Apply Filter" at bounding box center [477, 215] width 100 height 13
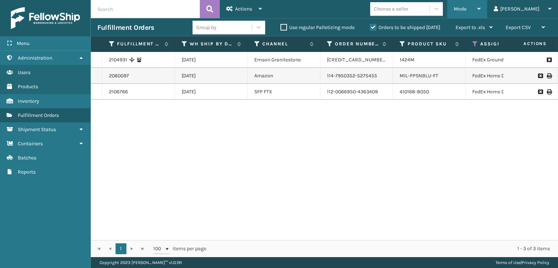
click at [466, 8] on span "Mode" at bounding box center [459, 9] width 13 height 6
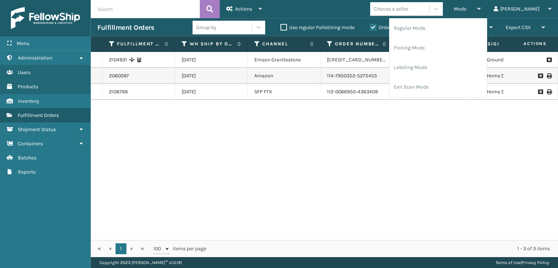
click at [382, 125] on div "2104931 [DATE] Emson Granitestone 6369130512547 1424M FedEx Ground Picking 2 Em…" at bounding box center [324, 146] width 467 height 188
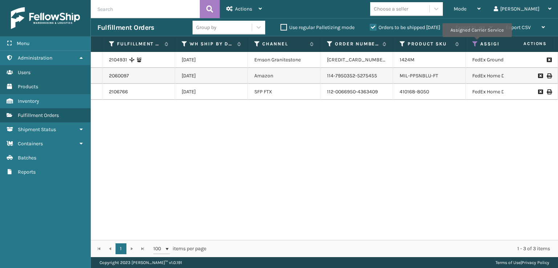
click at [476, 42] on icon at bounding box center [475, 44] width 6 height 7
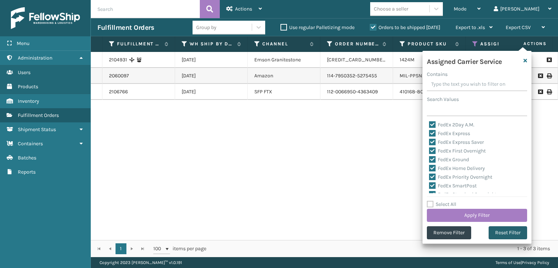
click at [498, 234] on button "Reset Filter" at bounding box center [507, 232] width 38 height 13
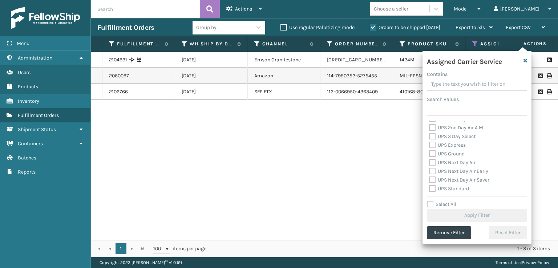
scroll to position [109, 0]
click at [434, 156] on label "UPS 2nd Day Air" at bounding box center [451, 155] width 45 height 6
click at [429, 156] on input "UPS 2nd Day Air" at bounding box center [429, 153] width 0 height 5
checkbox input "true"
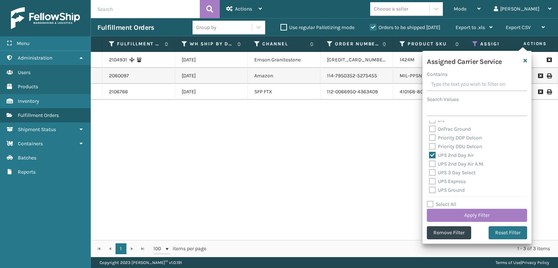
click at [432, 163] on label "UPS 2nd Day Air A.M." at bounding box center [456, 164] width 55 height 6
click at [429, 163] on input "UPS 2nd Day Air A.M." at bounding box center [429, 162] width 0 height 5
checkbox input "true"
click at [434, 174] on label "UPS 3 Day Select" at bounding box center [452, 173] width 46 height 6
click at [429, 173] on input "UPS 3 Day Select" at bounding box center [429, 170] width 0 height 5
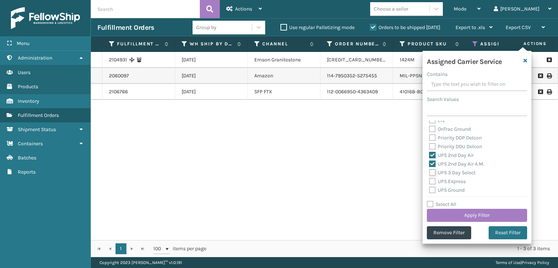
checkbox input "true"
click at [433, 180] on label "UPS Express" at bounding box center [447, 181] width 37 height 6
click at [429, 180] on input "UPS Express" at bounding box center [429, 179] width 0 height 5
checkbox input "true"
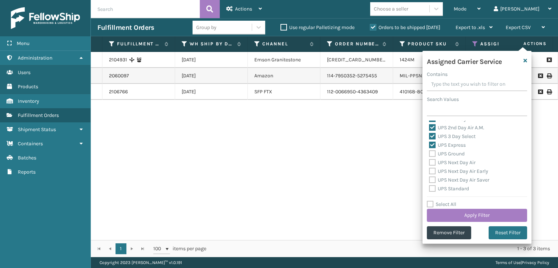
click at [434, 158] on div "UPS Next Day Air" at bounding box center [477, 162] width 96 height 9
click at [434, 154] on label "UPS Ground" at bounding box center [447, 154] width 36 height 6
click at [429, 154] on input "UPS Ground" at bounding box center [429, 152] width 0 height 5
checkbox input "true"
click at [432, 163] on label "UPS Next Day Air" at bounding box center [452, 162] width 46 height 6
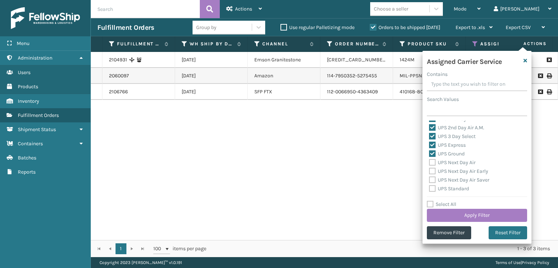
click at [429, 163] on input "UPS Next Day Air" at bounding box center [429, 160] width 0 height 5
checkbox input "true"
click at [429, 171] on label "UPS Next Day Air Early" at bounding box center [458, 171] width 59 height 6
click at [429, 171] on input "UPS Next Day Air Early" at bounding box center [429, 169] width 0 height 5
checkbox input "true"
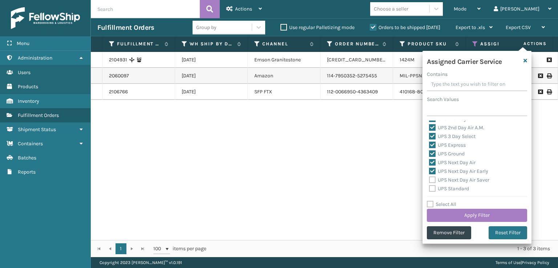
click at [432, 177] on label "UPS Next Day Air Saver" at bounding box center [459, 180] width 60 height 6
click at [429, 177] on input "UPS Next Day Air Saver" at bounding box center [429, 178] width 0 height 5
checkbox input "true"
click at [431, 188] on label "UPS Standard" at bounding box center [449, 189] width 40 height 6
click at [429, 188] on input "UPS Standard" at bounding box center [429, 186] width 0 height 5
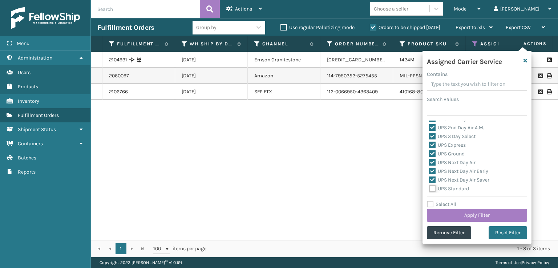
checkbox input "true"
click at [432, 162] on label "UPS SurePost 1LB or Greater" at bounding box center [465, 161] width 72 height 6
click at [429, 162] on input "UPS SurePost 1LB or Greater" at bounding box center [429, 159] width 0 height 5
checkbox input "true"
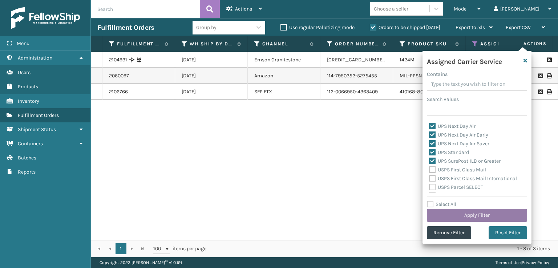
click at [439, 213] on button "Apply Filter" at bounding box center [477, 215] width 100 height 13
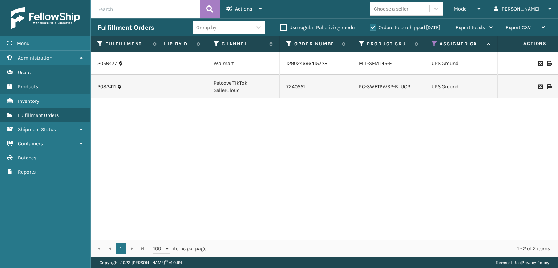
scroll to position [0, 42]
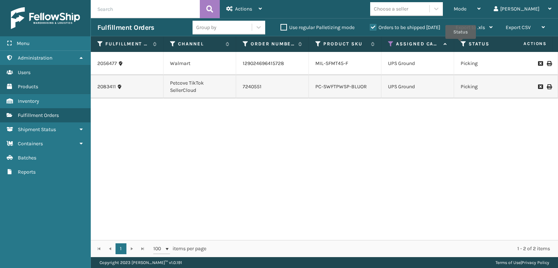
click at [460, 44] on icon at bounding box center [463, 44] width 6 height 7
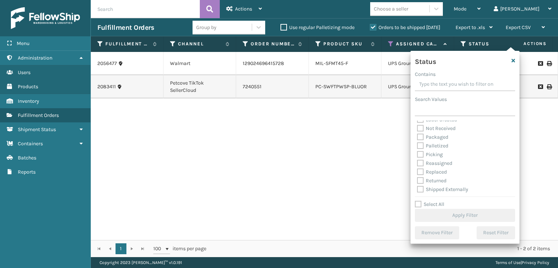
scroll to position [41, 0]
click at [419, 151] on label "Picking" at bounding box center [430, 154] width 26 height 6
click at [417, 151] on input "Picking" at bounding box center [417, 152] width 0 height 5
checkbox input "true"
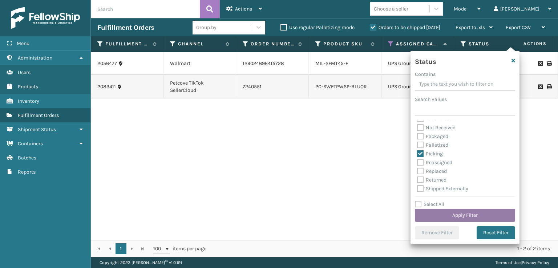
click at [443, 218] on button "Apply Filter" at bounding box center [465, 215] width 100 height 13
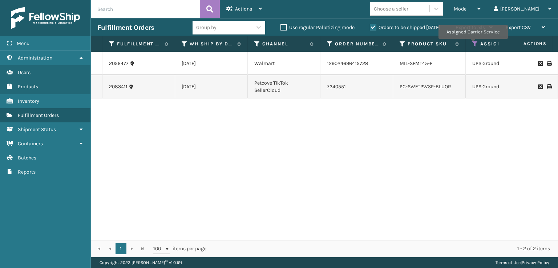
click at [472, 44] on icon at bounding box center [475, 44] width 6 height 7
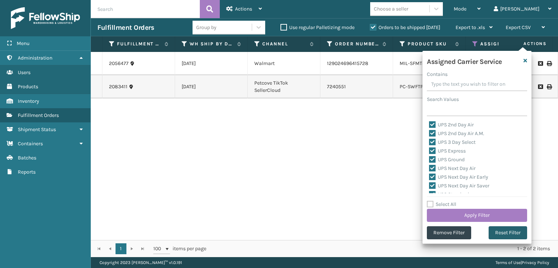
click at [504, 229] on button "Reset Filter" at bounding box center [507, 232] width 38 height 13
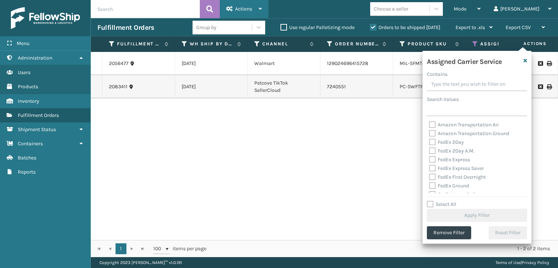
drag, startPoint x: 225, startPoint y: 8, endPoint x: 226, endPoint y: 12, distance: 4.5
click at [225, 8] on div "Actions Settings Remove All Filters Export Labels Bulk Print Close Out Palletiz…" at bounding box center [244, 9] width 49 height 18
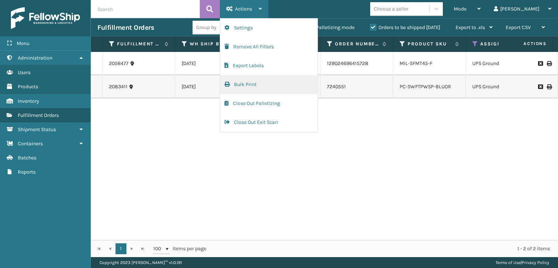
click at [236, 87] on button "Bulk Print" at bounding box center [268, 84] width 97 height 19
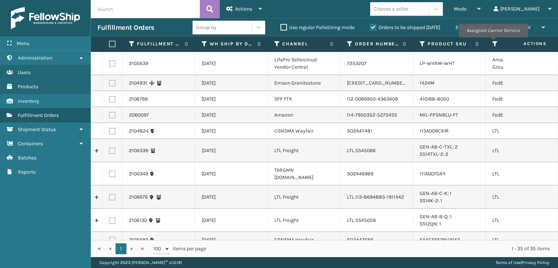
click at [493, 42] on icon at bounding box center [495, 44] width 6 height 7
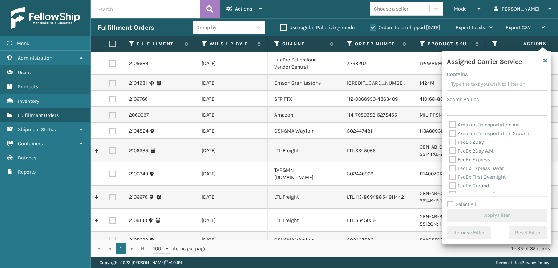
click at [450, 123] on label "Amazon Transportation Air" at bounding box center [484, 125] width 70 height 6
click at [449, 123] on input "Amazon Transportation Air" at bounding box center [449, 123] width 0 height 5
checkbox input "true"
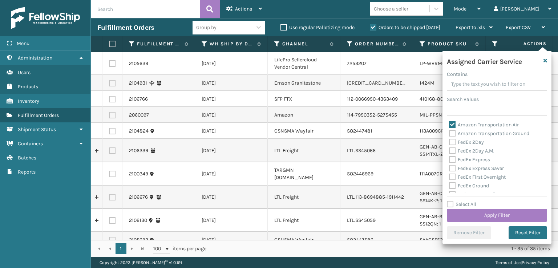
click at [453, 135] on label "Amazon Transportation Ground" at bounding box center [489, 133] width 80 height 6
click at [449, 134] on label "Amazon Transportation Ground" at bounding box center [489, 133] width 80 height 6
click at [449, 134] on input "Amazon Transportation Ground" at bounding box center [449, 131] width 0 height 5
checkbox input "true"
click at [458, 211] on button "Apply Filter" at bounding box center [497, 215] width 100 height 13
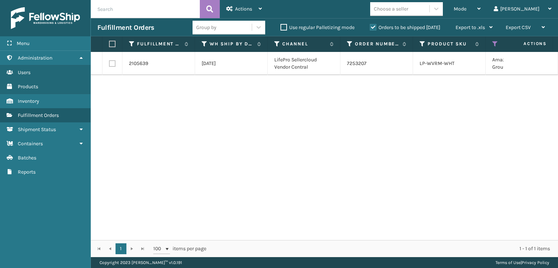
click at [113, 42] on label at bounding box center [111, 44] width 4 height 7
click at [109, 42] on input "checkbox" at bounding box center [109, 44] width 0 height 5
checkbox input "true"
click at [236, 9] on span "Actions" at bounding box center [243, 9] width 17 height 6
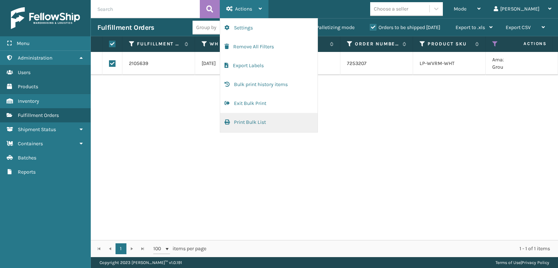
click at [236, 122] on button "Print Bulk List" at bounding box center [268, 122] width 97 height 19
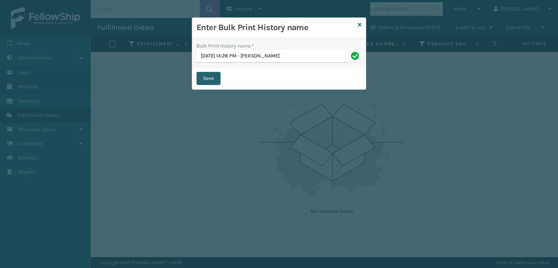
click at [212, 77] on button "Save" at bounding box center [208, 78] width 24 height 13
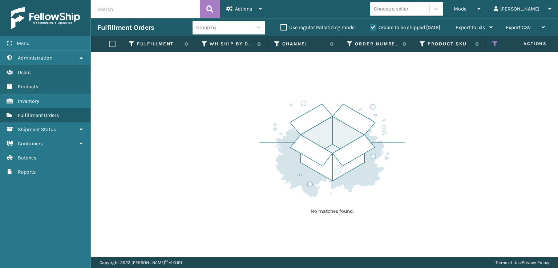
drag, startPoint x: 483, startPoint y: 16, endPoint x: 464, endPoint y: 37, distance: 28.5
click at [481, 19] on div "Actions Settings Remove All Filters Export Labels Bulk print history items Exit…" at bounding box center [324, 128] width 467 height 257
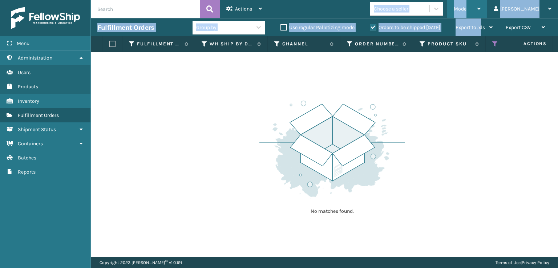
click at [480, 4] on div "Mode" at bounding box center [466, 9] width 27 height 18
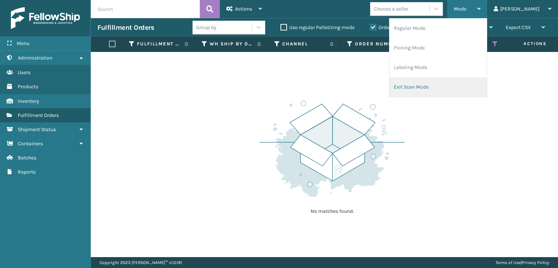
click at [438, 89] on li "Exit Scan Mode" at bounding box center [437, 87] width 97 height 20
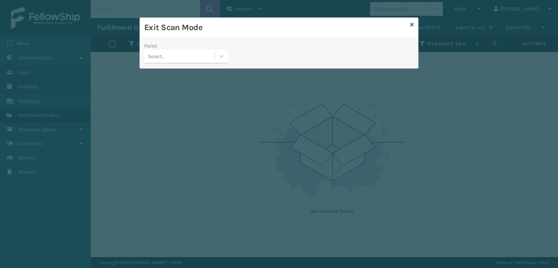
click at [177, 57] on div "Select..." at bounding box center [179, 56] width 70 height 12
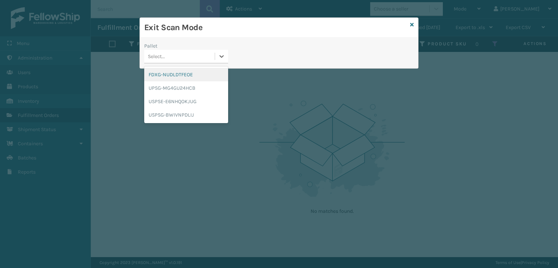
click at [174, 75] on div "FDXG-NUDLDTFEOE" at bounding box center [186, 74] width 84 height 13
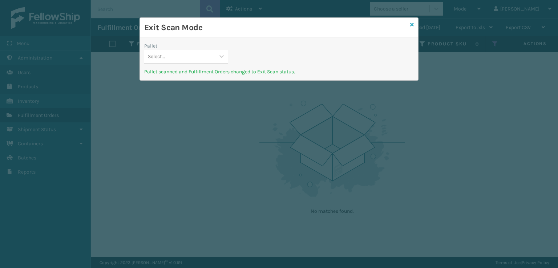
click at [412, 28] on link at bounding box center [412, 25] width 4 height 8
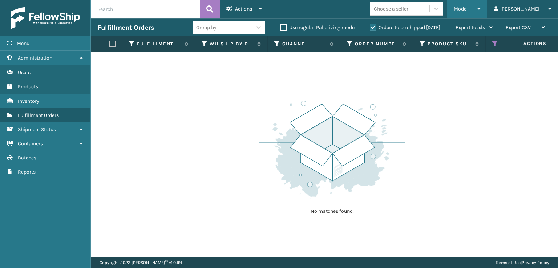
click at [466, 10] on span "Mode" at bounding box center [459, 9] width 13 height 6
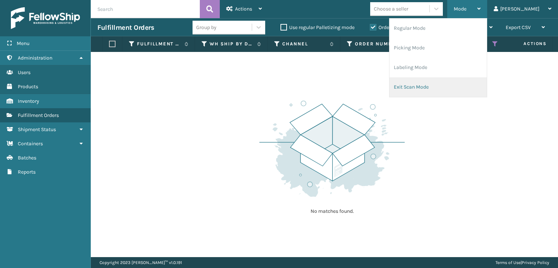
click at [427, 87] on li "Exit Scan Mode" at bounding box center [437, 87] width 97 height 20
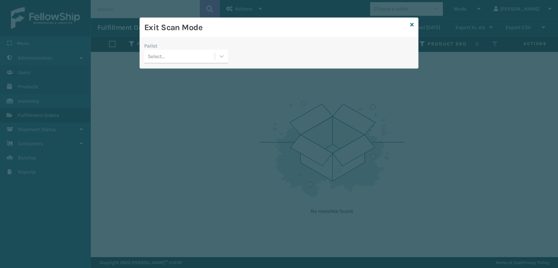
click at [197, 63] on div "Pallet Select..." at bounding box center [186, 55] width 93 height 26
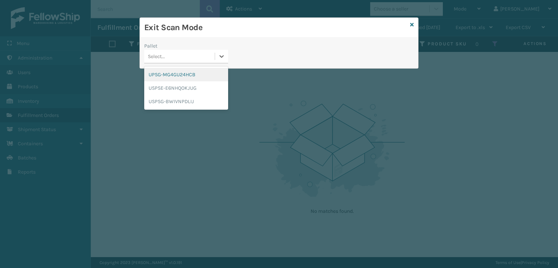
click at [194, 56] on div "Select..." at bounding box center [179, 56] width 70 height 12
click at [167, 76] on div "UPSG-MG4GU24HCB" at bounding box center [186, 74] width 84 height 13
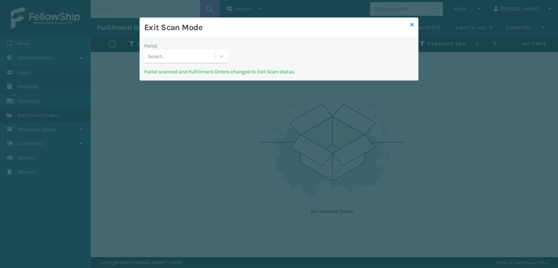
click at [412, 28] on link at bounding box center [412, 25] width 4 height 8
